Goal: Connect with others: Participate in discussion

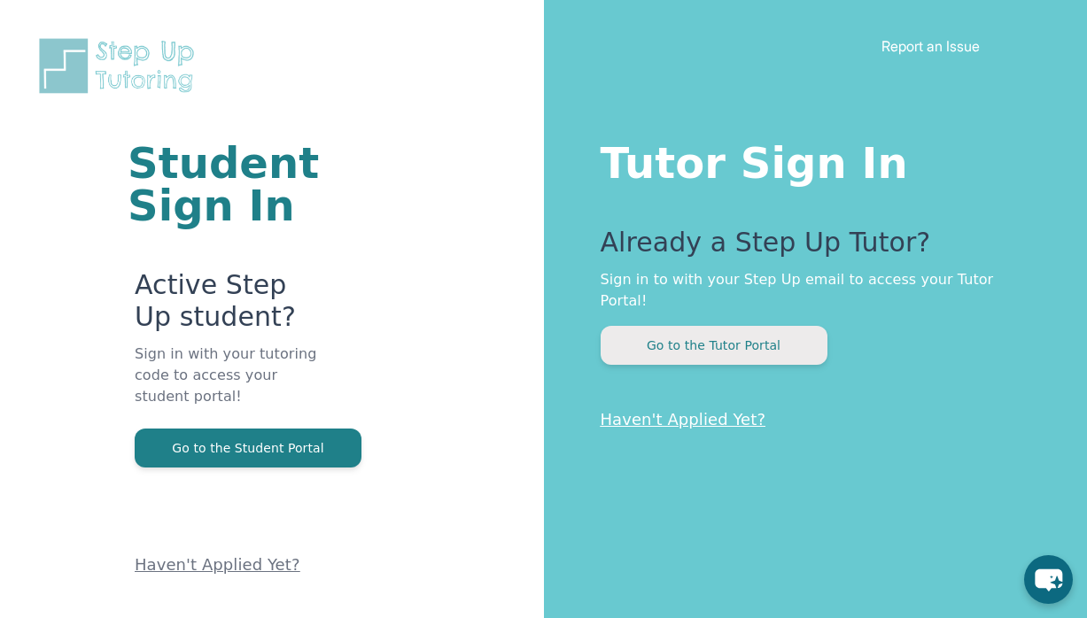
click at [697, 327] on button "Go to the Tutor Portal" at bounding box center [714, 345] width 227 height 39
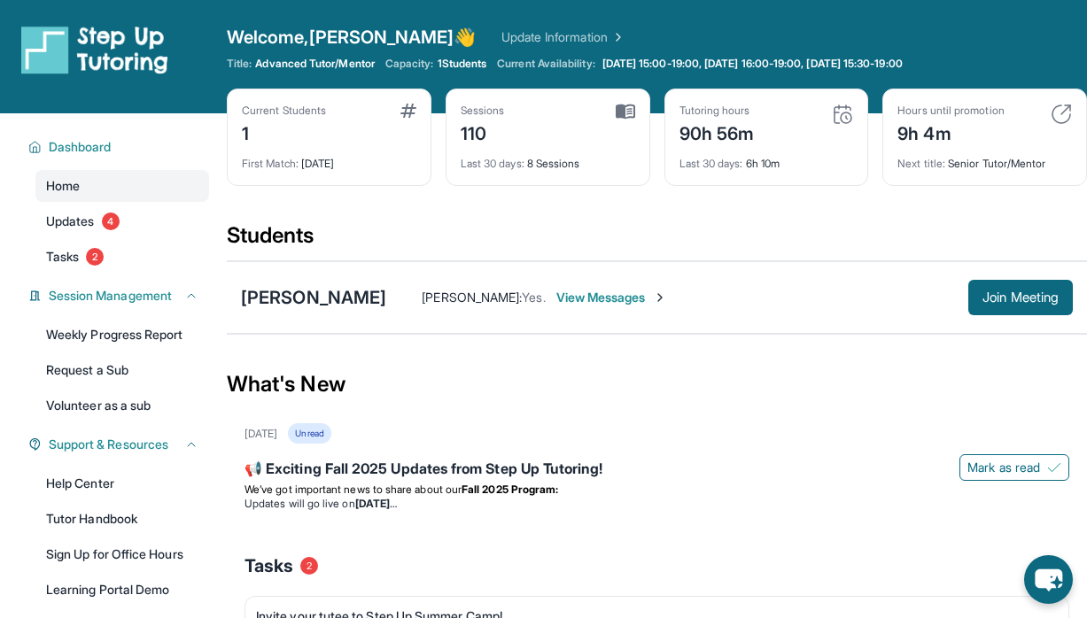
click at [590, 296] on span "View Messages" at bounding box center [611, 298] width 111 height 18
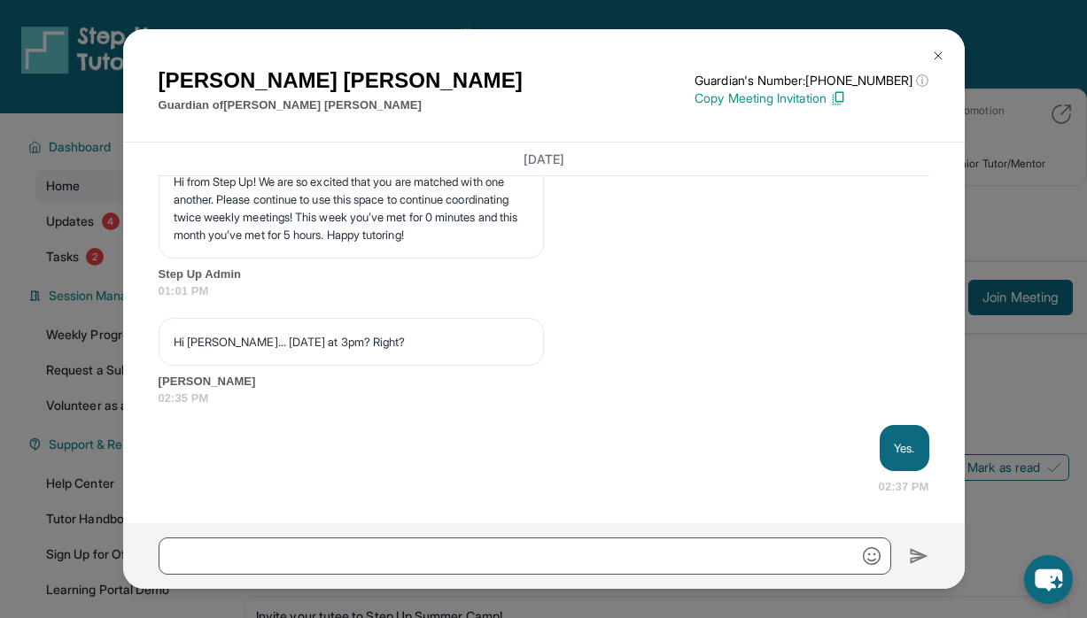
scroll to position [41360, 0]
click at [937, 55] on img at bounding box center [938, 56] width 14 height 14
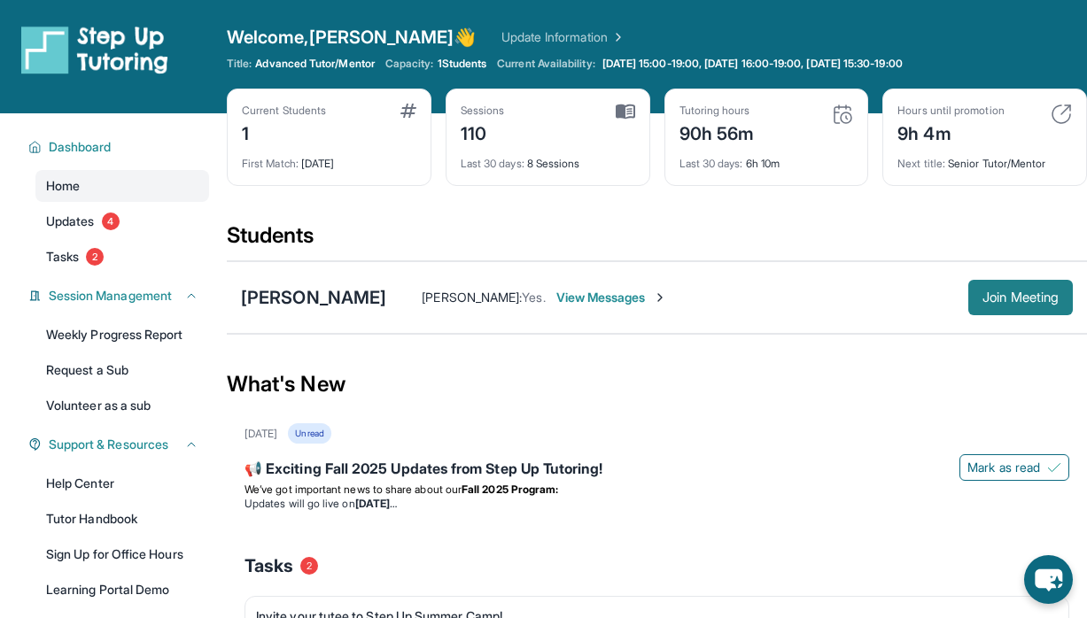
click at [1016, 299] on span "Join Meeting" at bounding box center [1021, 297] width 76 height 11
